Goal: Transaction & Acquisition: Subscribe to service/newsletter

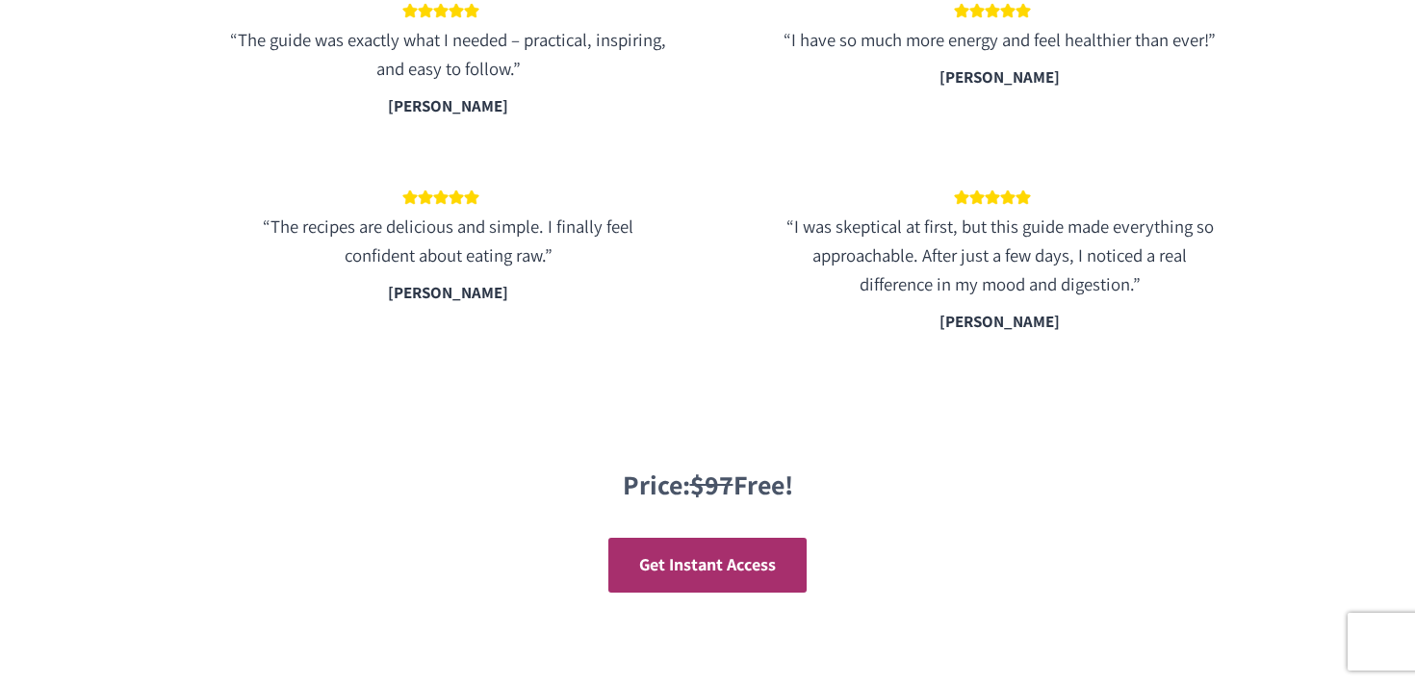
scroll to position [3461, 0]
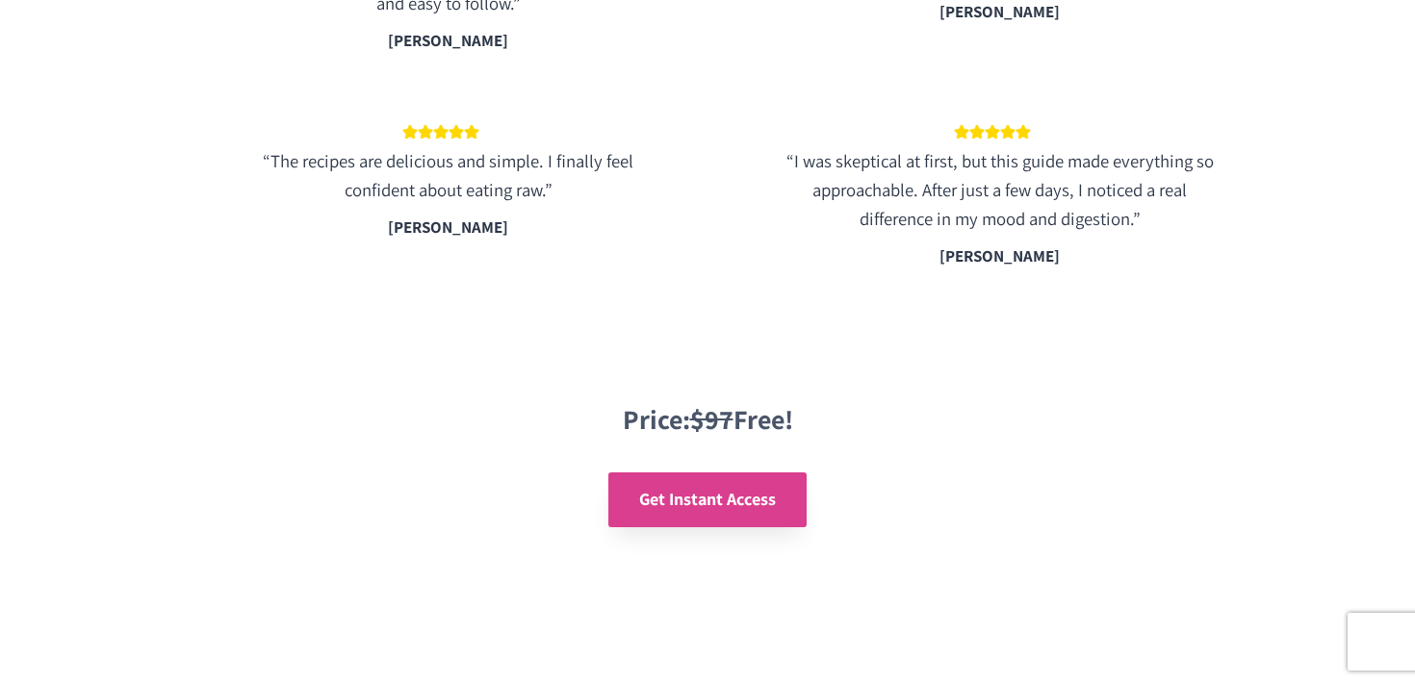
click at [689, 495] on span "Get Instant Access" at bounding box center [707, 499] width 137 height 22
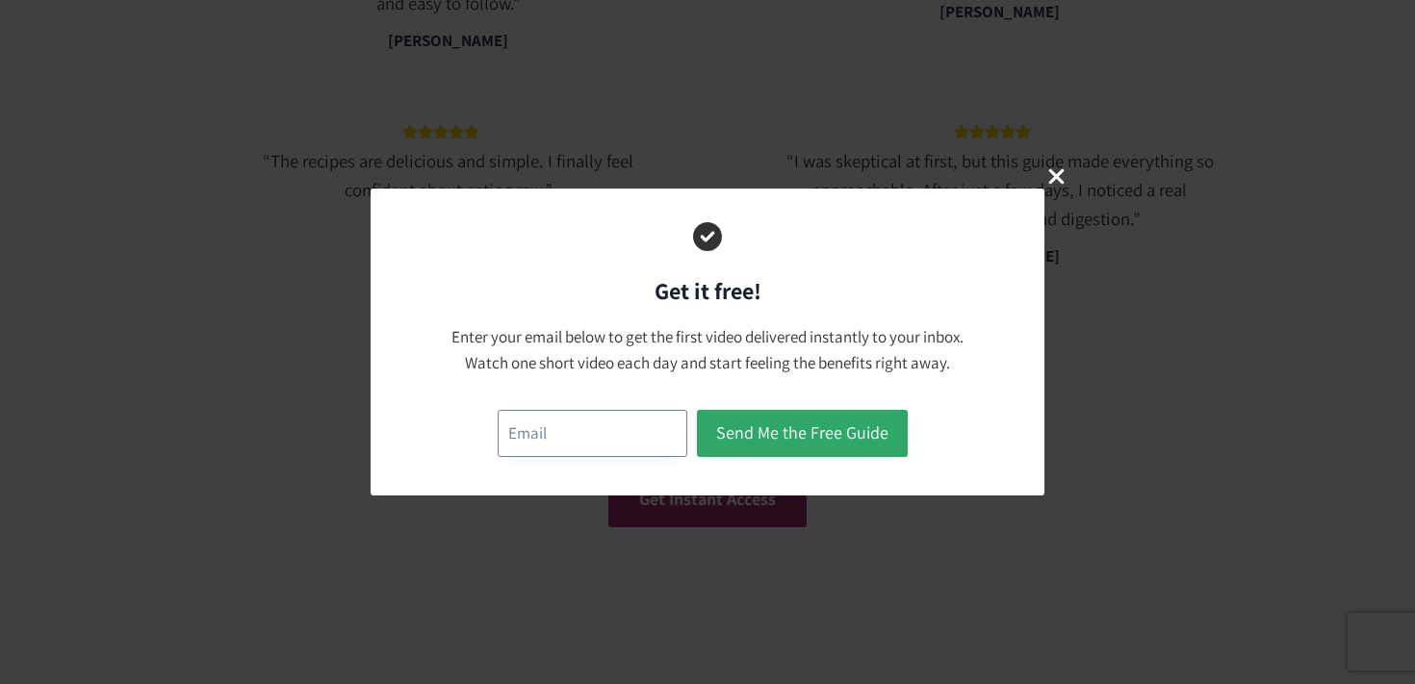
click at [639, 434] on input "email" at bounding box center [592, 433] width 190 height 47
type input "[PERSON_NAME][EMAIL_ADDRESS][PERSON_NAME][PERSON_NAME][DOMAIN_NAME]"
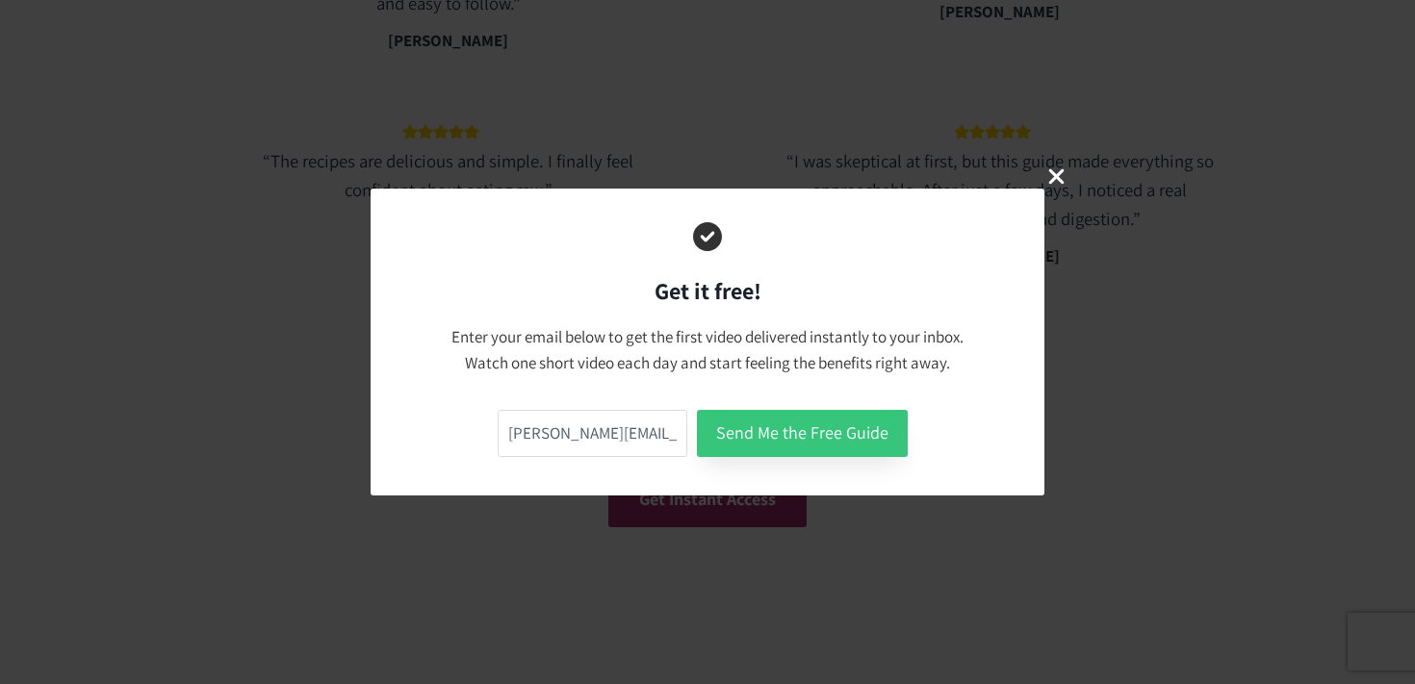
click at [784, 421] on button "Send Me the Free Guide" at bounding box center [802, 433] width 211 height 47
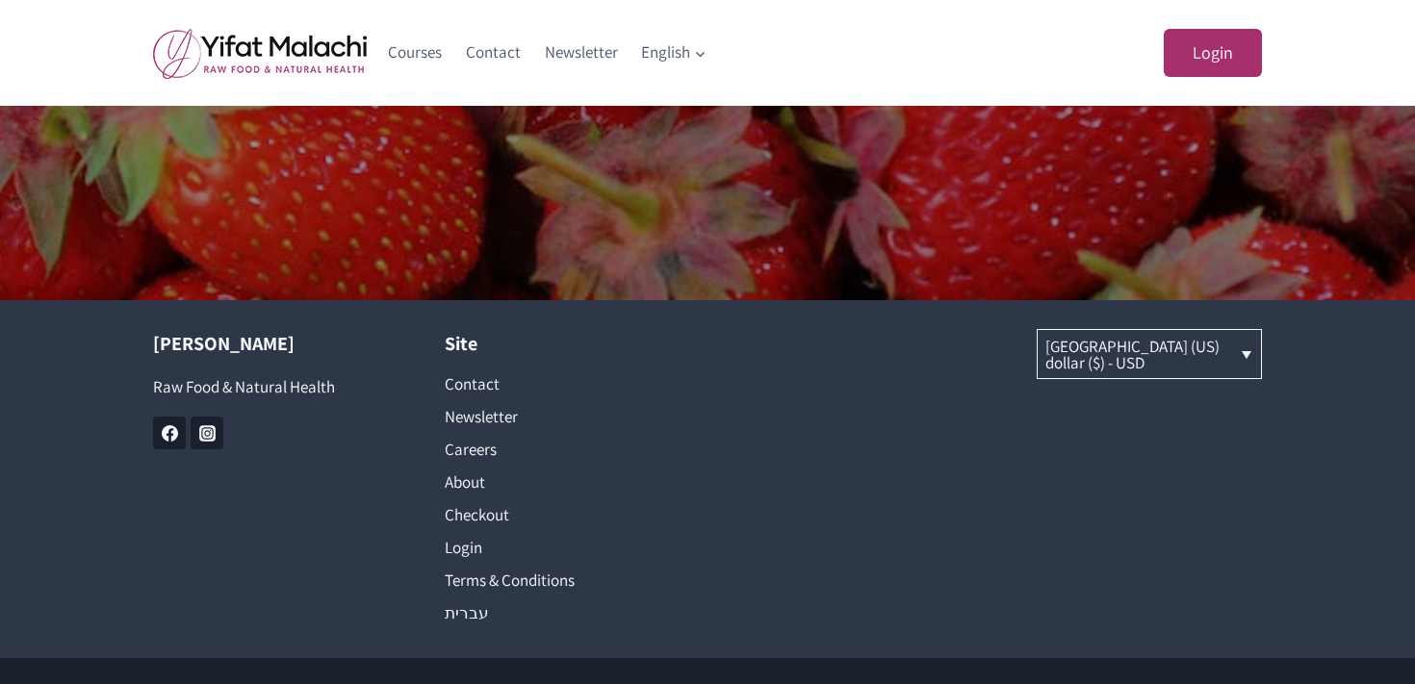
scroll to position [1439, 0]
